Goal: Book appointment/travel/reservation

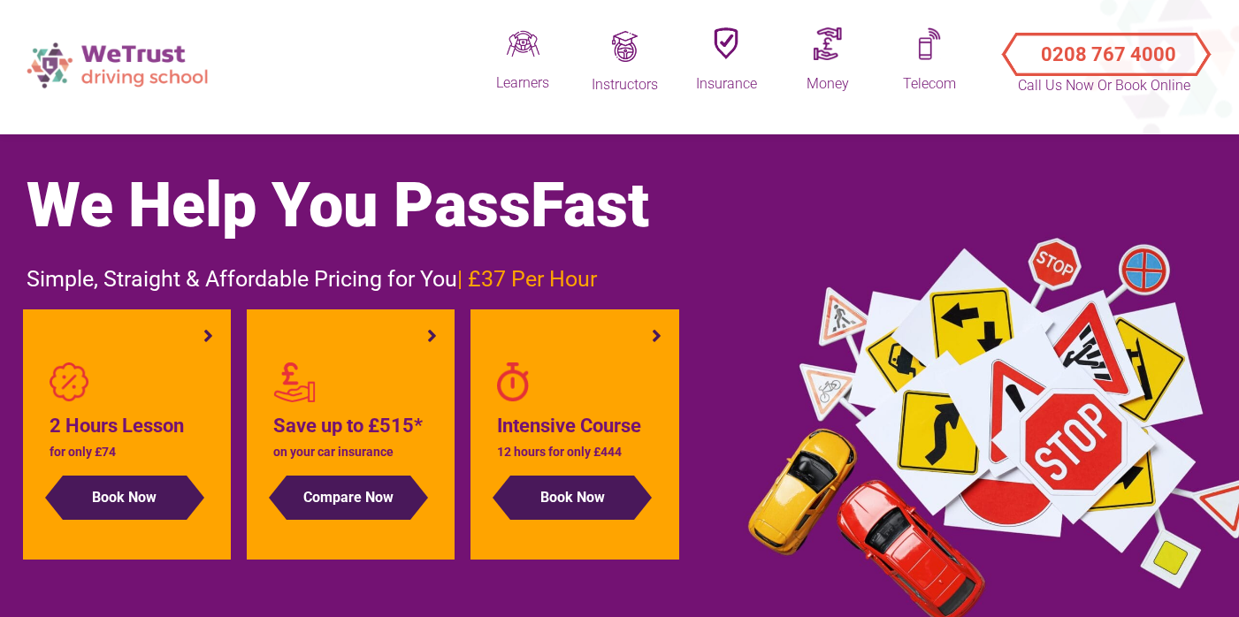
click at [124, 42] on img at bounding box center [119, 65] width 203 height 63
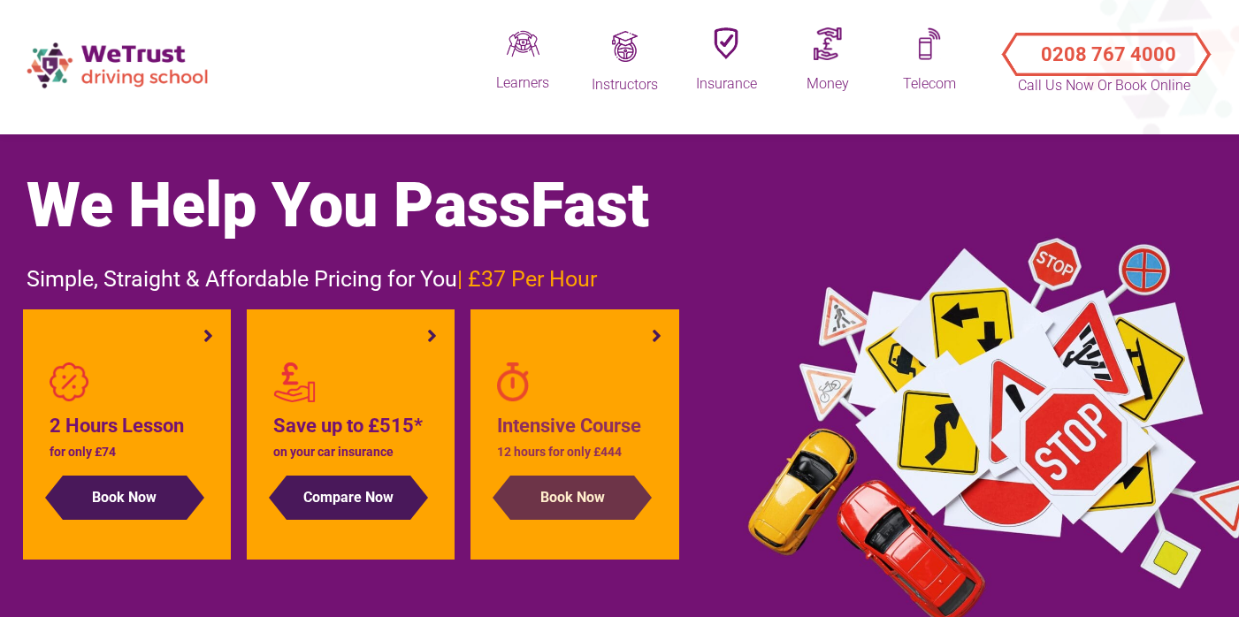
click at [580, 506] on button "Book Now" at bounding box center [572, 498] width 124 height 44
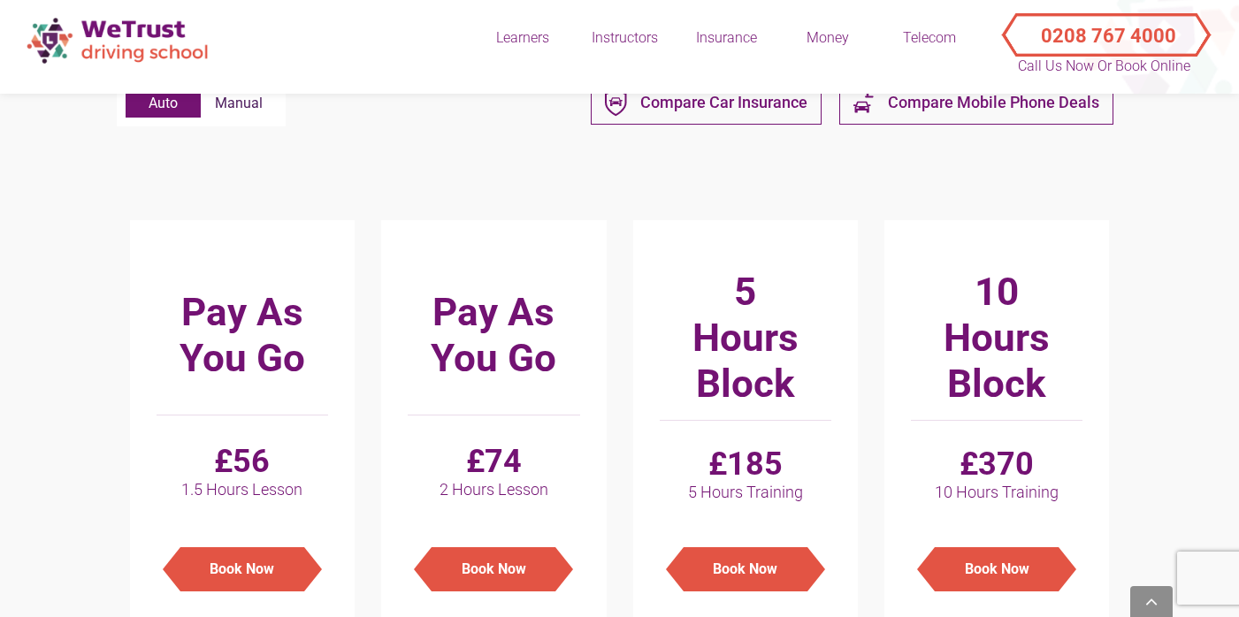
scroll to position [554, 0]
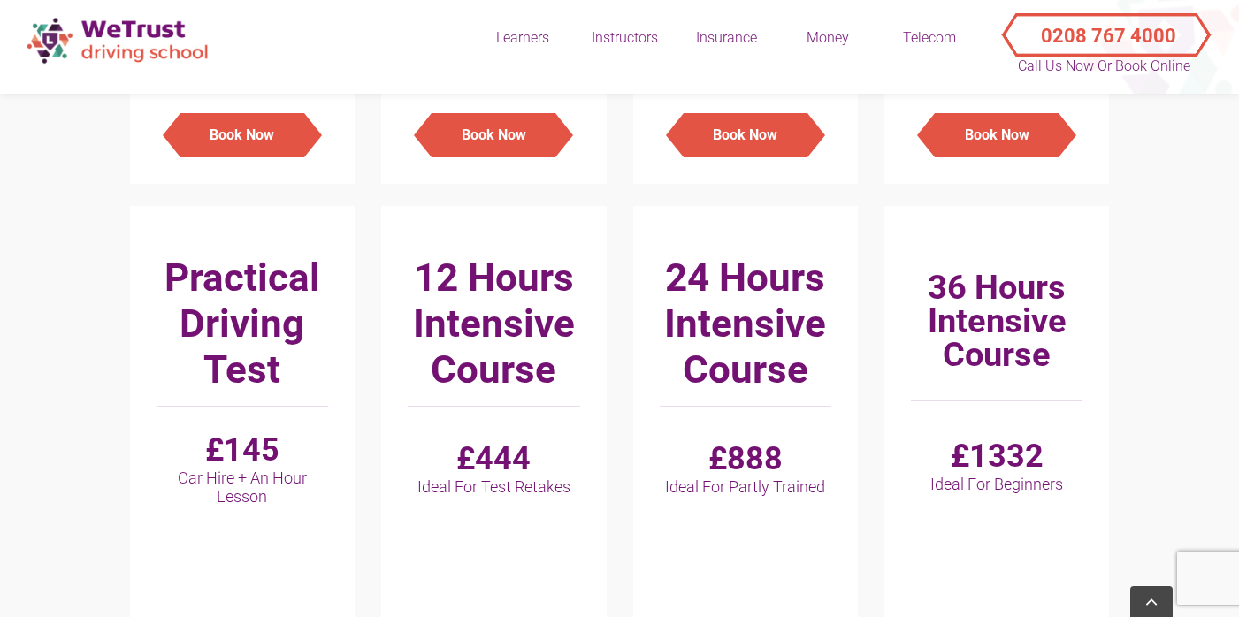
scroll to position [990, 0]
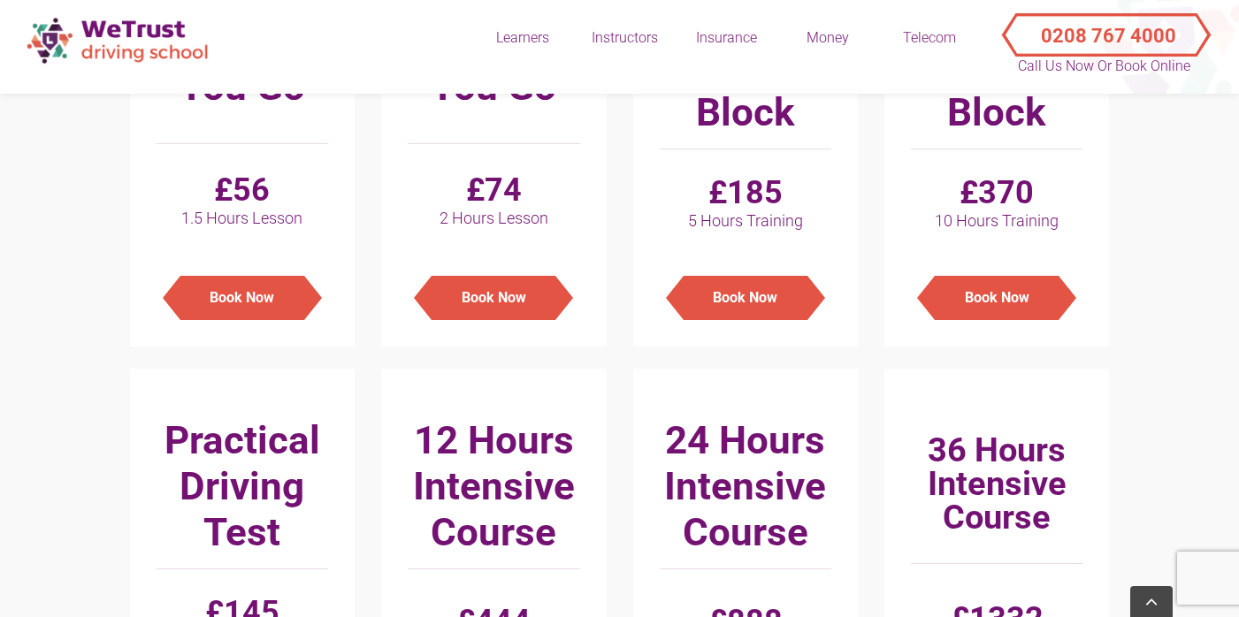
scroll to position [482, 0]
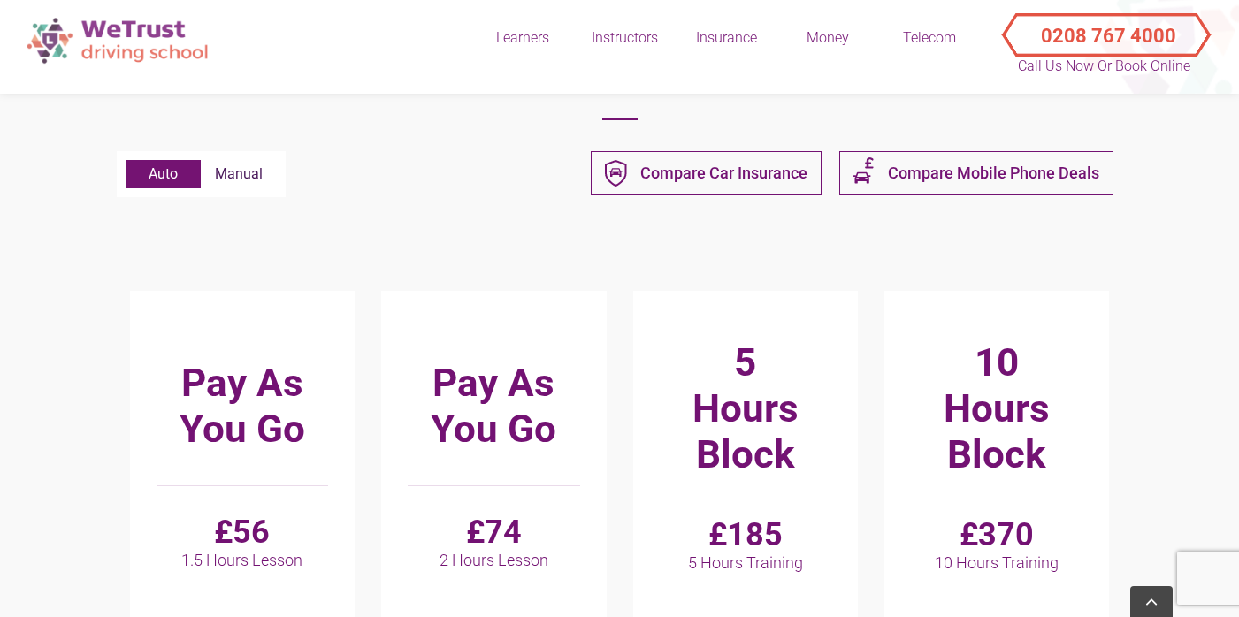
click at [163, 50] on img at bounding box center [119, 40] width 203 height 63
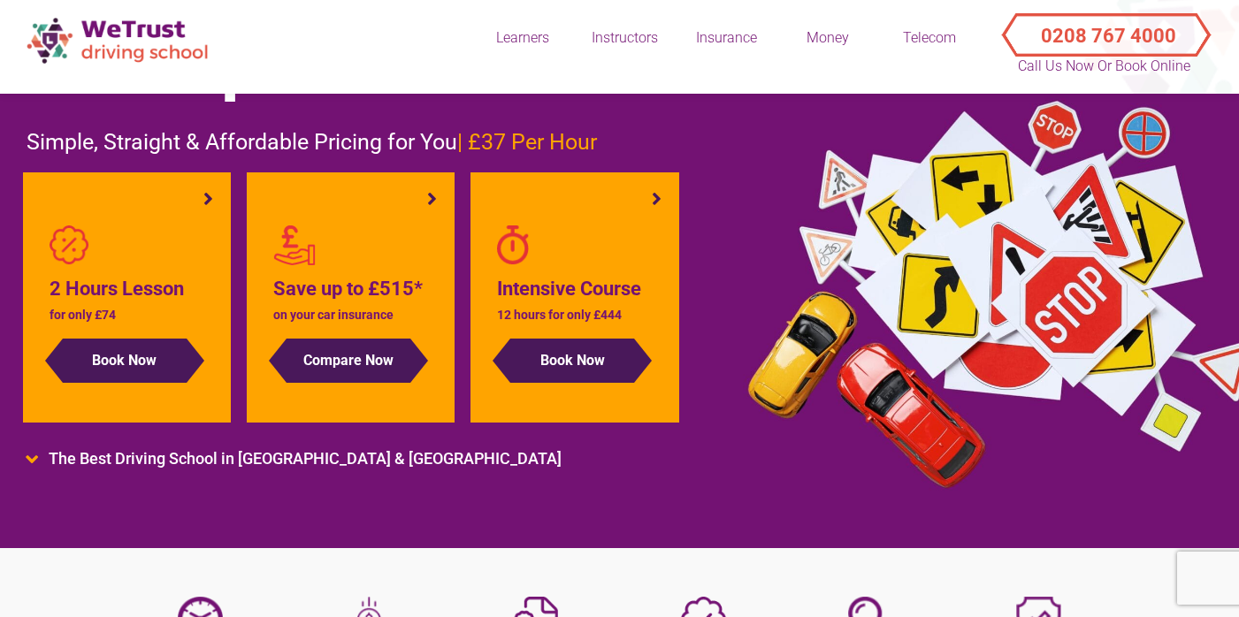
scroll to position [134, 0]
